Goal: Find specific page/section: Find specific page/section

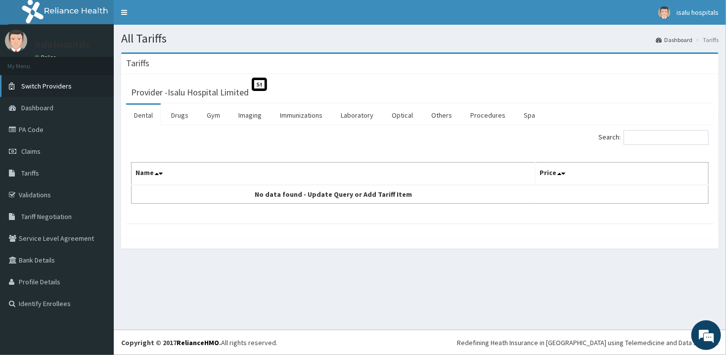
click at [67, 90] on span "Switch Providers" at bounding box center [46, 86] width 50 height 9
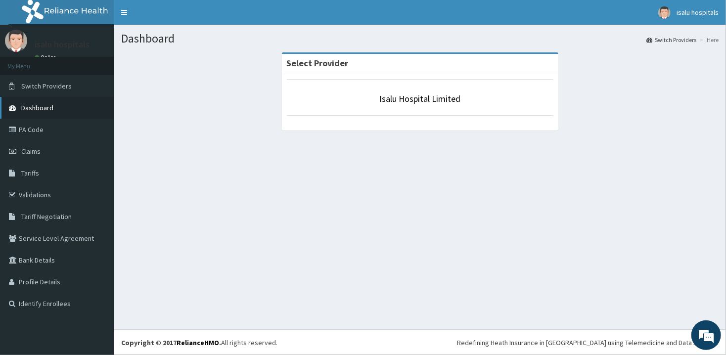
click at [50, 116] on link "Dashboard" at bounding box center [57, 108] width 114 height 22
click at [48, 126] on link "PA Code" at bounding box center [57, 130] width 114 height 22
